Goal: Transaction & Acquisition: Download file/media

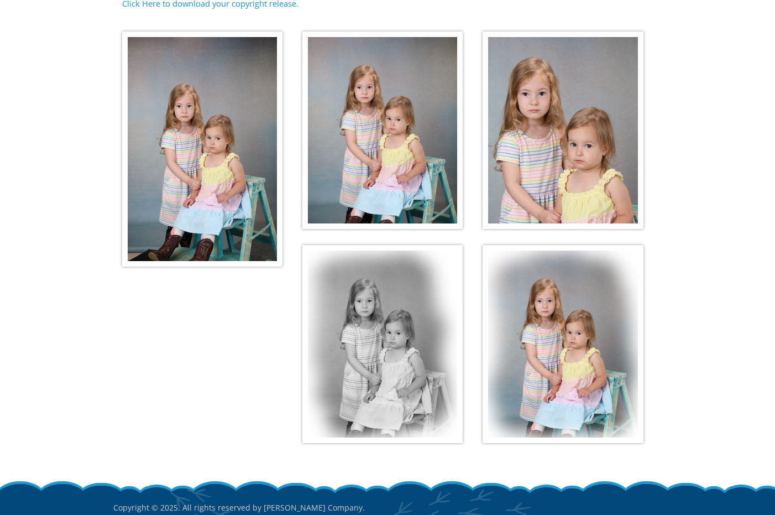
scroll to position [258, 0]
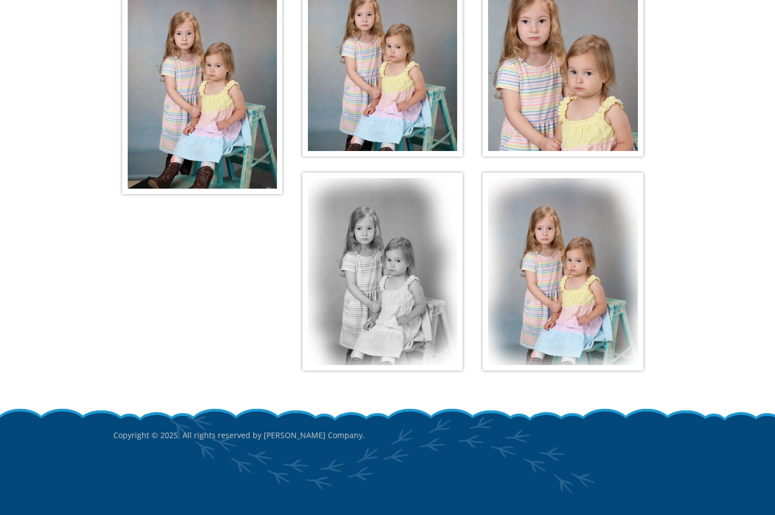
click at [191, 113] on img at bounding box center [202, 76] width 160 height 235
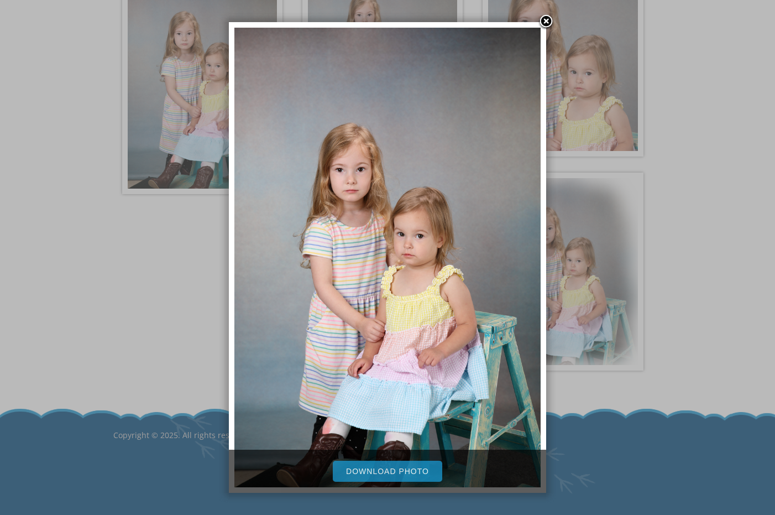
click at [358, 474] on link "Download Photo" at bounding box center [387, 471] width 109 height 21
click at [551, 19] on link at bounding box center [546, 22] width 17 height 17
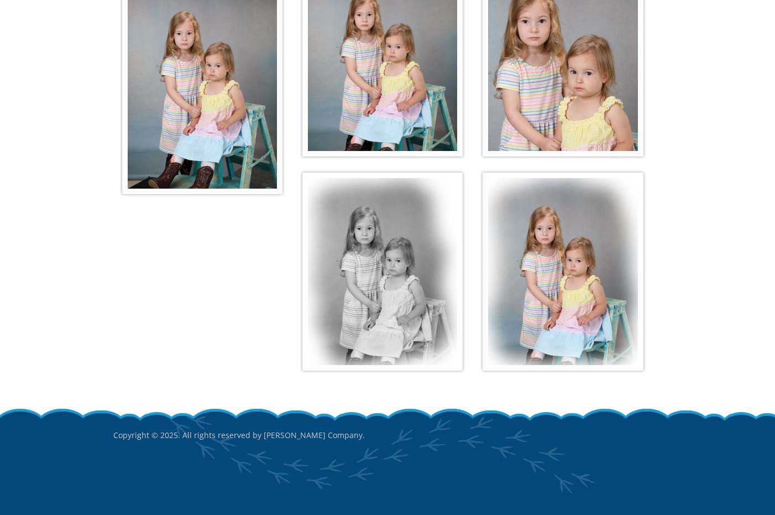
click at [360, 31] on img at bounding box center [382, 58] width 160 height 198
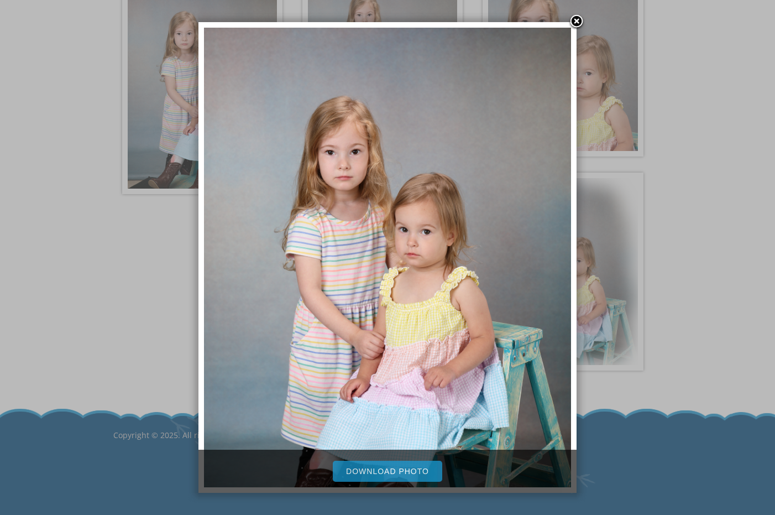
click at [411, 474] on link "Download Photo" at bounding box center [387, 471] width 109 height 21
click at [625, 114] on div at bounding box center [387, 128] width 775 height 772
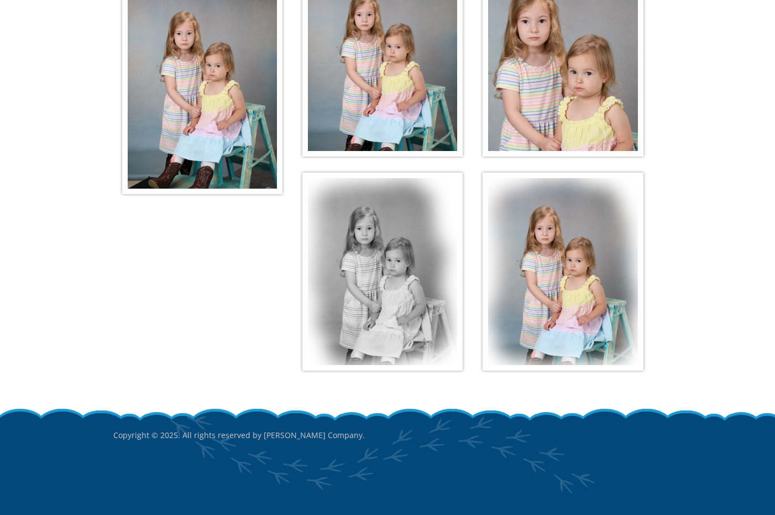
click at [598, 111] on img at bounding box center [563, 58] width 160 height 198
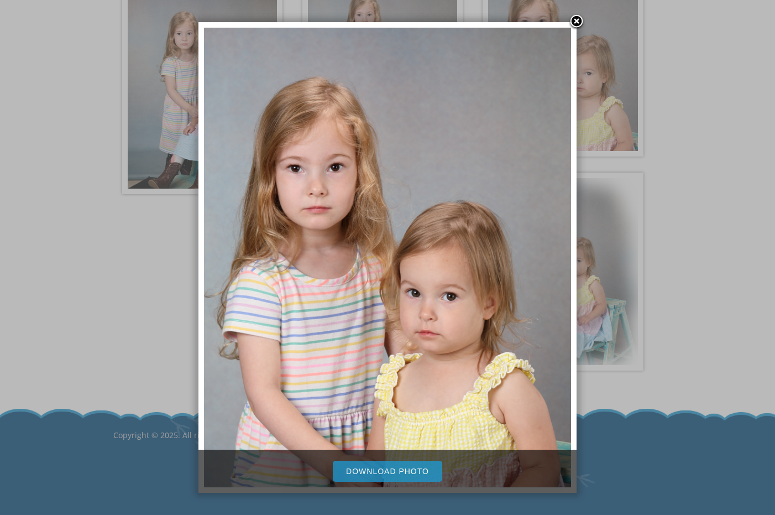
click at [417, 470] on link "Download Photo" at bounding box center [387, 471] width 109 height 21
click at [577, 20] on link at bounding box center [576, 22] width 17 height 17
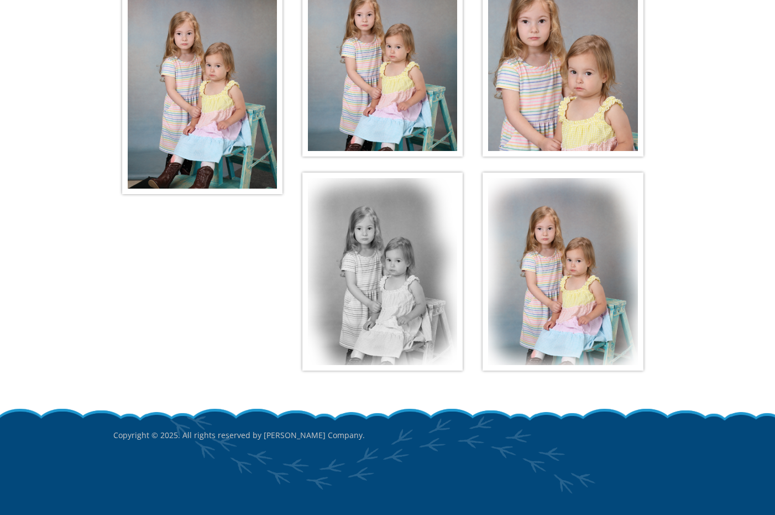
click at [353, 260] on img at bounding box center [382, 271] width 160 height 198
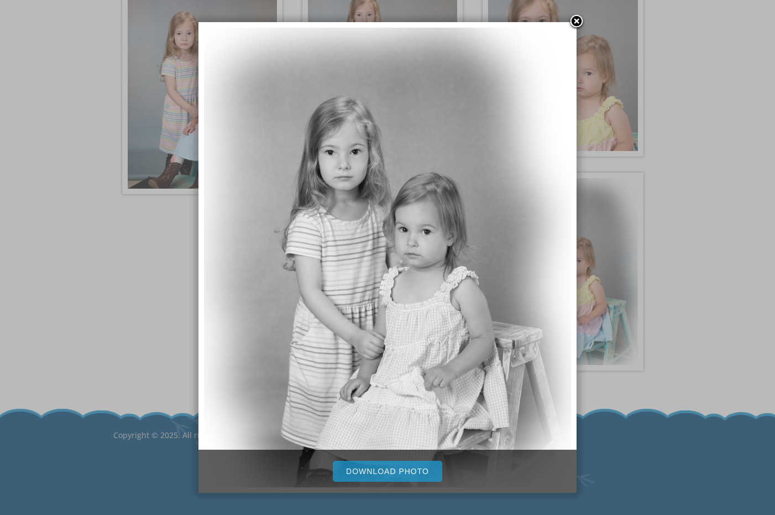
click at [409, 468] on link "Download Photo" at bounding box center [387, 471] width 109 height 21
click at [599, 328] on div at bounding box center [387, 128] width 775 height 772
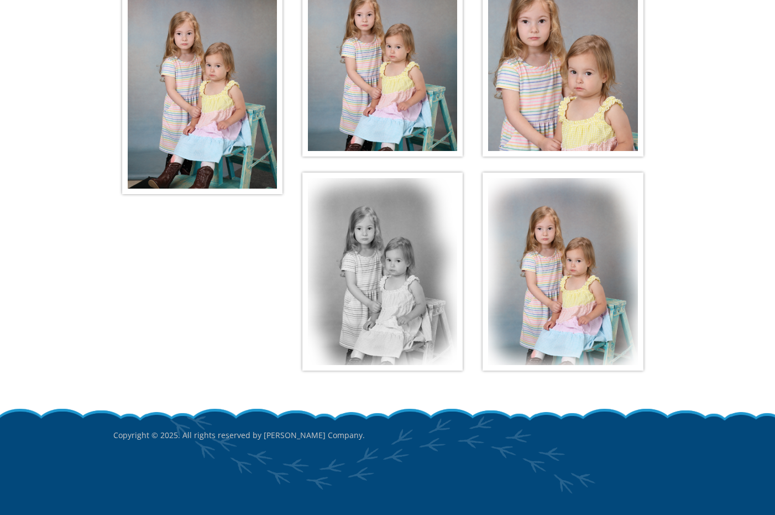
click at [576, 333] on img at bounding box center [563, 271] width 160 height 198
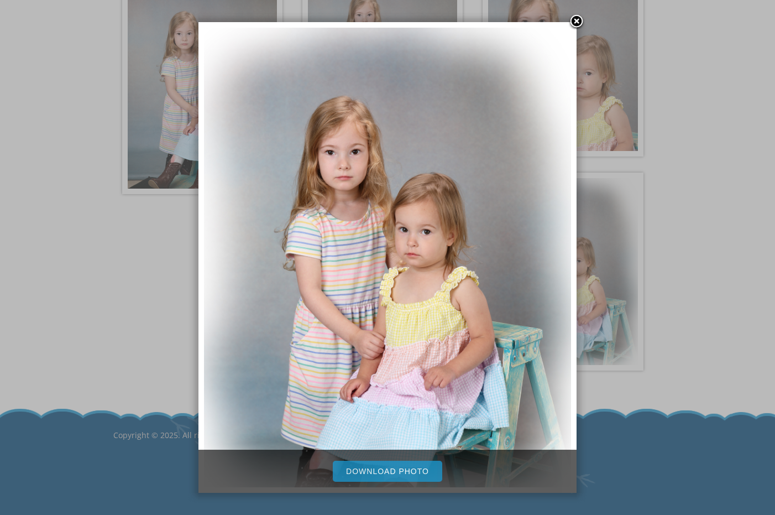
click at [359, 468] on link "Download Photo" at bounding box center [387, 471] width 109 height 21
click at [575, 24] on link at bounding box center [576, 22] width 17 height 17
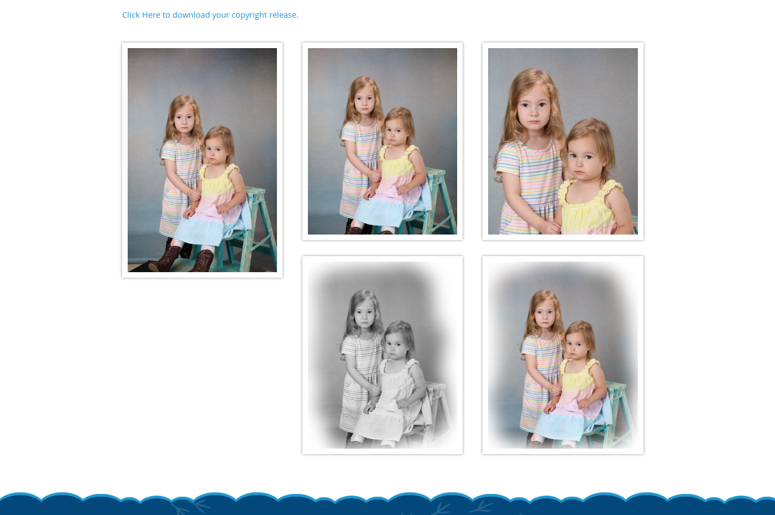
scroll to position [179, 0]
